Goal: Transaction & Acquisition: Download file/media

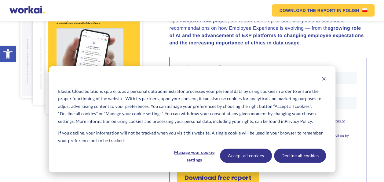
scroll to position [147, 0]
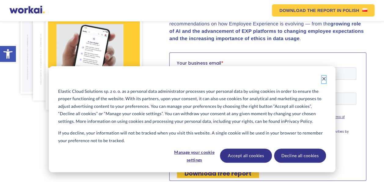
click at [323, 77] on icon "Dismiss cookie banner" at bounding box center [324, 78] width 4 height 4
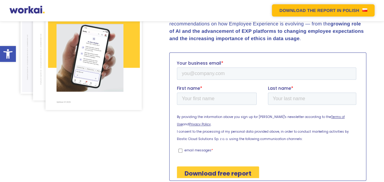
click at [342, 11] on link "DOWNLOAD THE REPORT IN POLISH" at bounding box center [323, 10] width 102 height 12
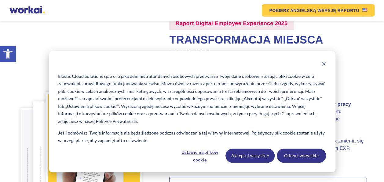
scroll to position [95, 0]
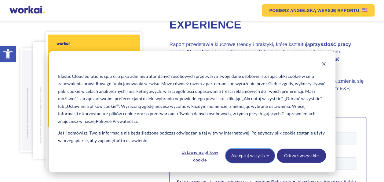
click at [236, 159] on button "Akceptuj wszystkie" at bounding box center [250, 155] width 49 height 14
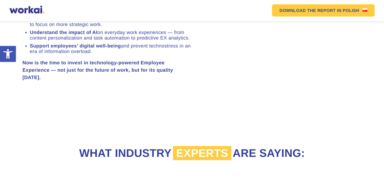
scroll to position [143, 0]
